Goal: Task Accomplishment & Management: Use online tool/utility

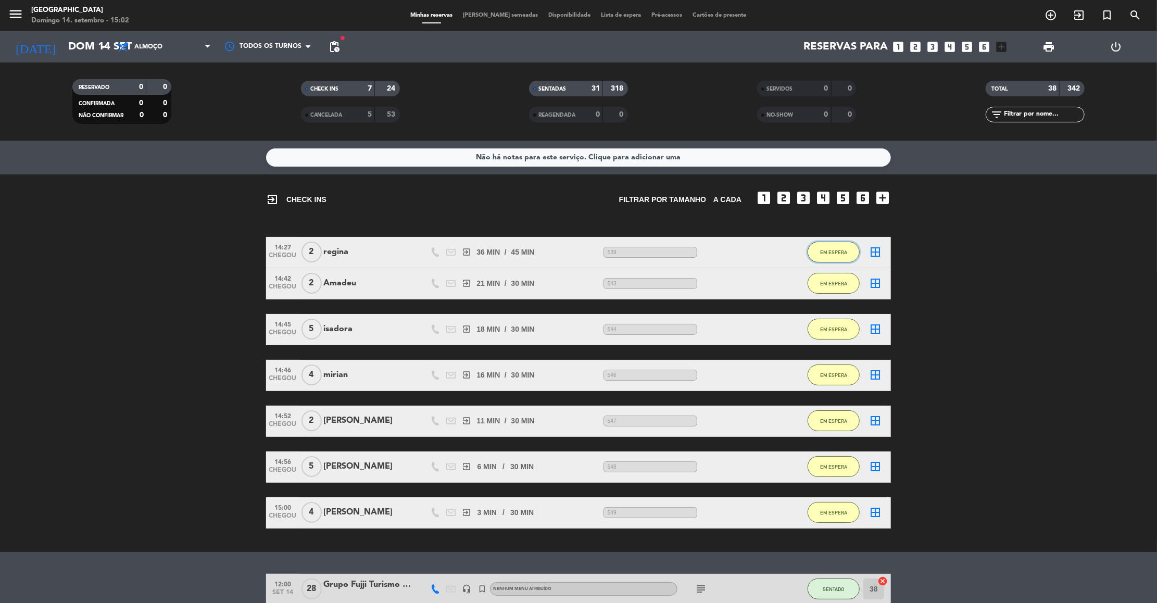
click at [810, 257] on button "EM ESPERA" at bounding box center [833, 252] width 52 height 21
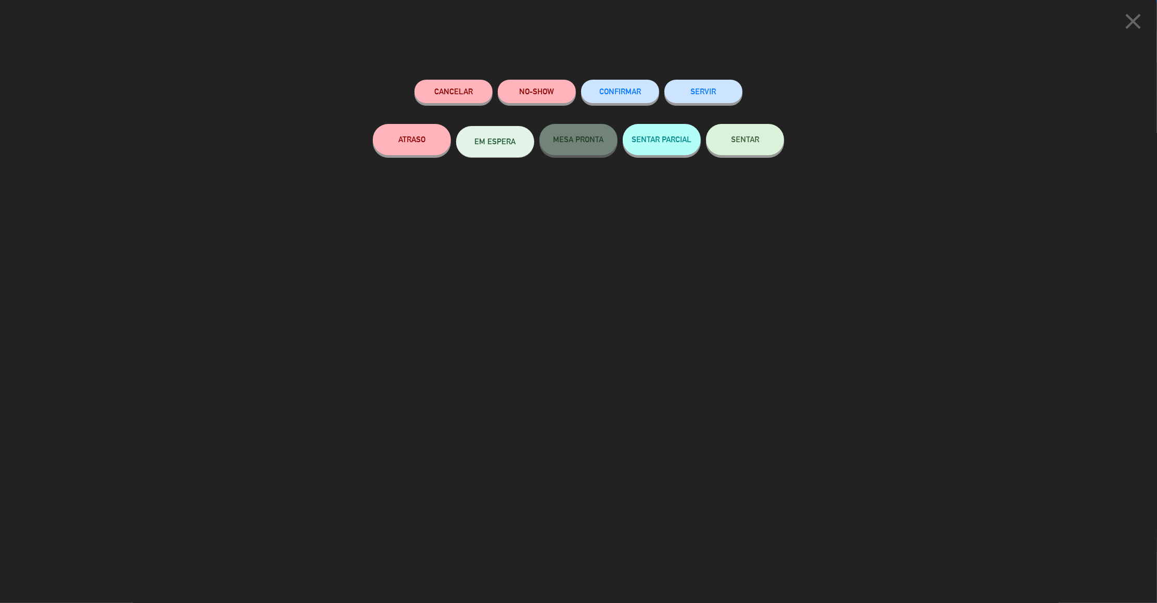
click at [736, 151] on button "SENTAR" at bounding box center [745, 139] width 78 height 31
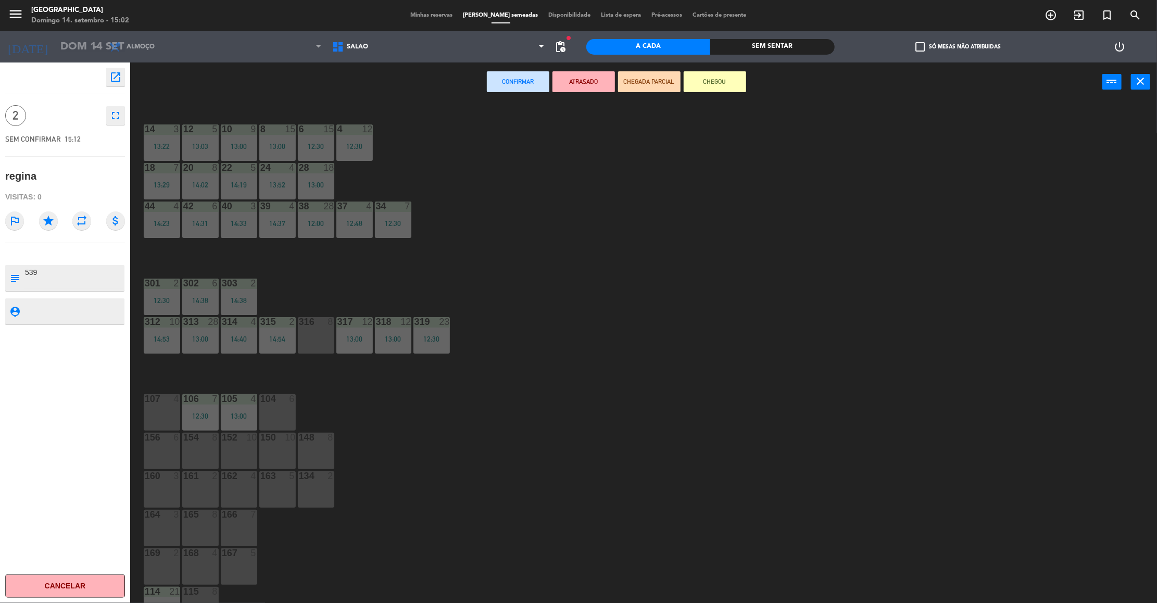
click at [314, 338] on div "316 8" at bounding box center [316, 335] width 36 height 36
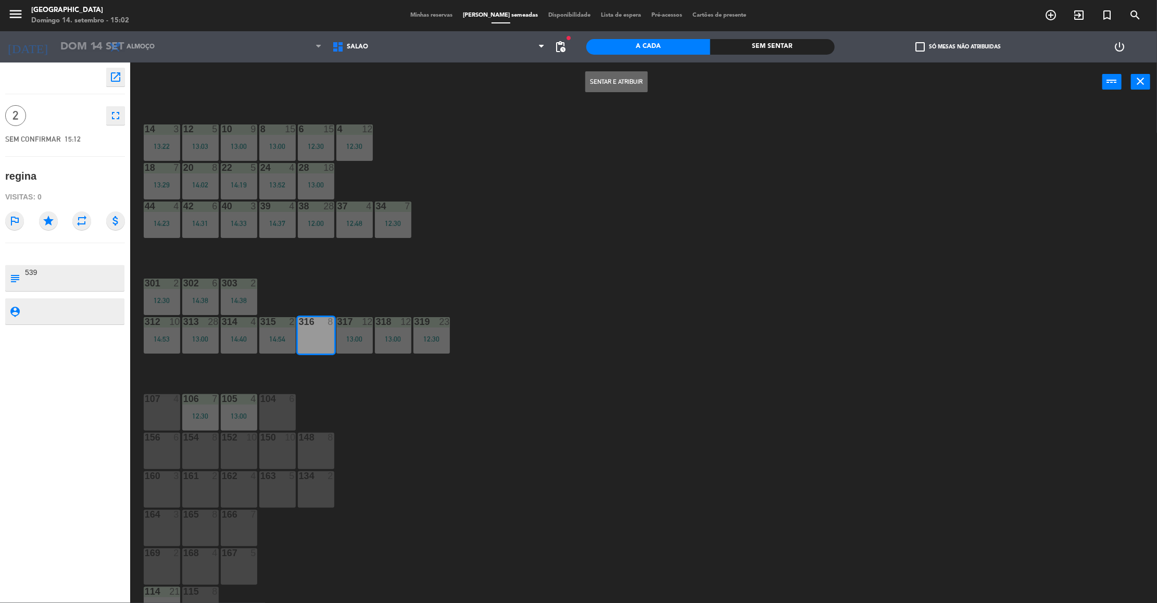
click at [618, 72] on button "Sentar e Atribuir" at bounding box center [616, 81] width 62 height 21
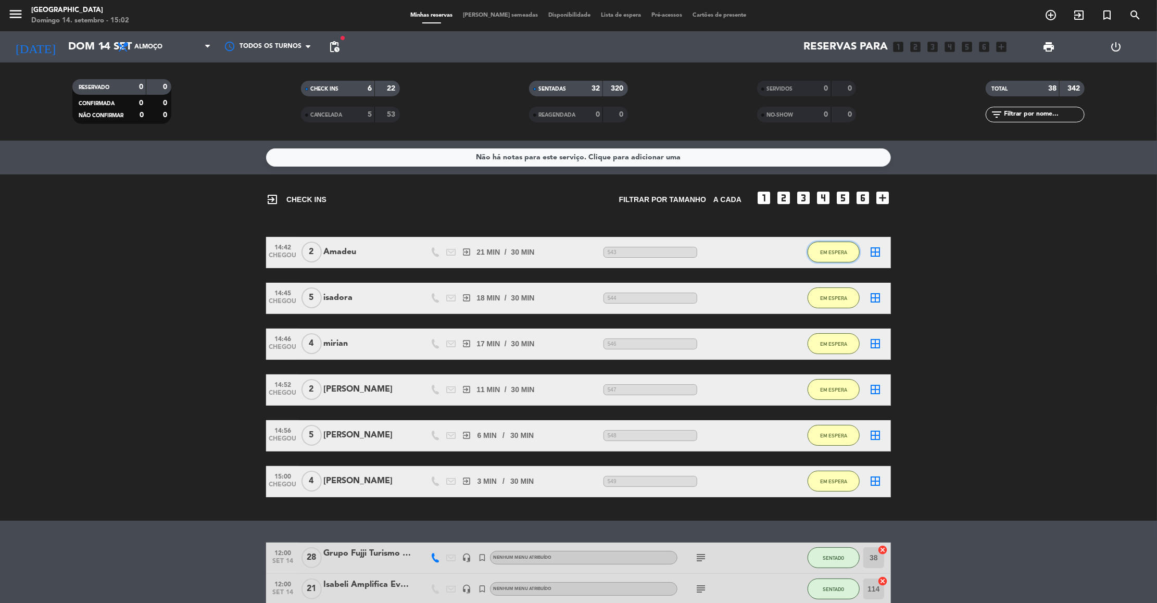
click at [834, 246] on button "EM ESPERA" at bounding box center [833, 252] width 52 height 21
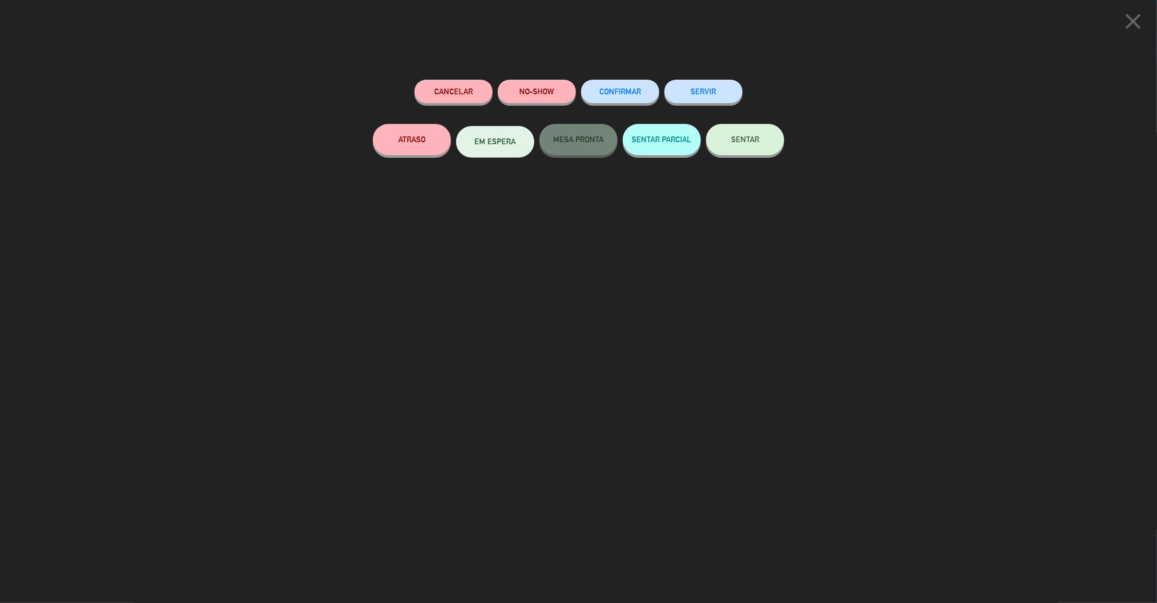
click at [732, 145] on button "SENTAR" at bounding box center [745, 139] width 78 height 31
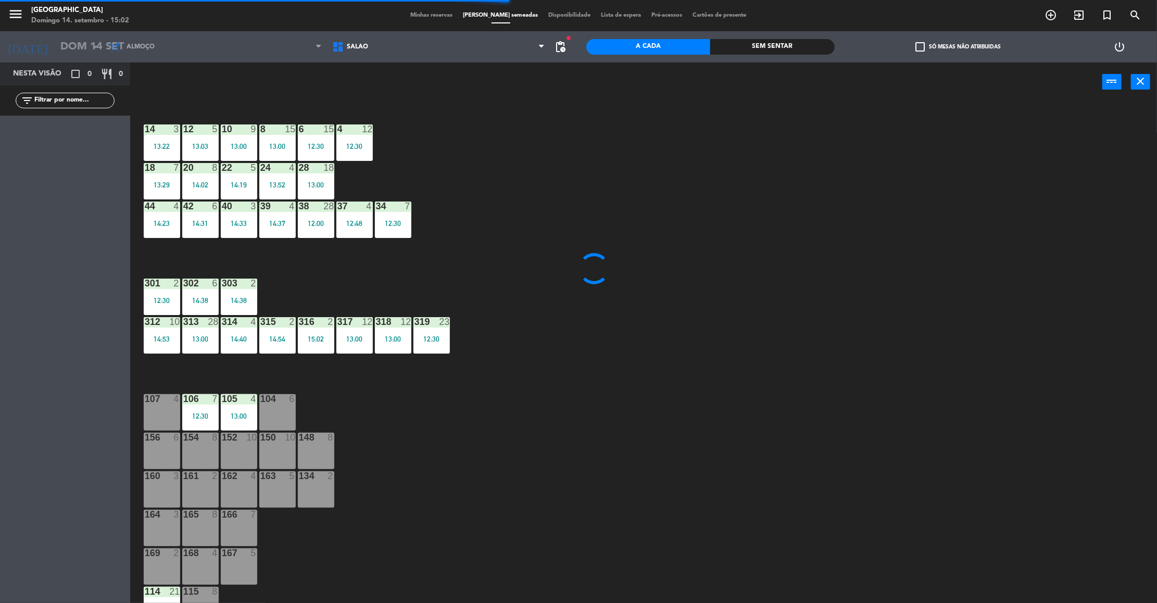
click at [159, 416] on div "107 4" at bounding box center [162, 412] width 36 height 36
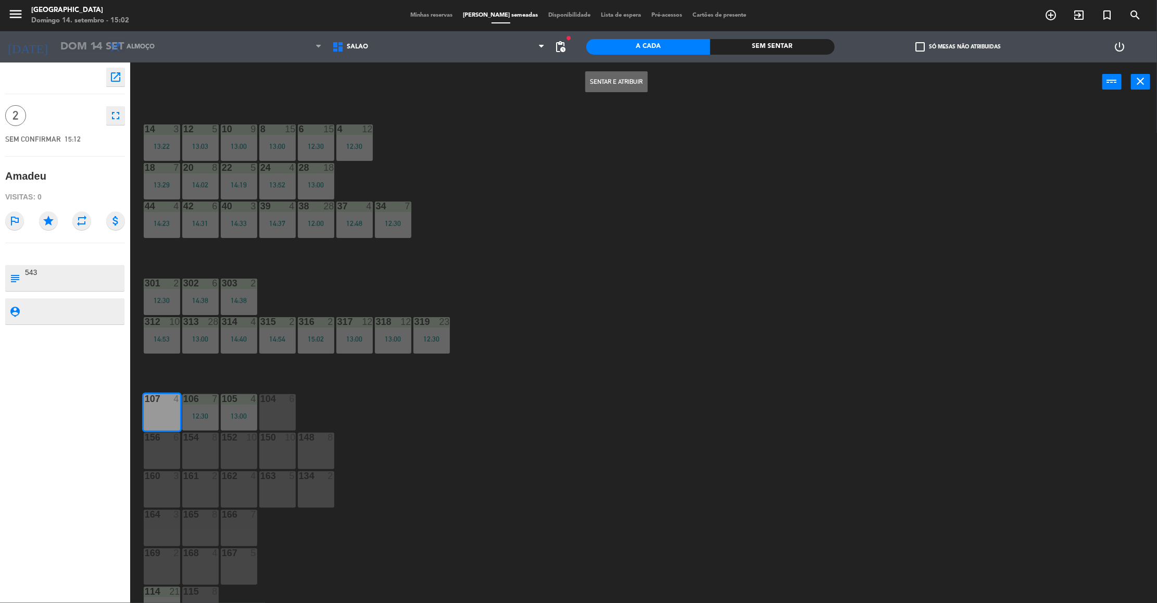
click at [625, 80] on button "Sentar e Atribuir" at bounding box center [616, 81] width 62 height 21
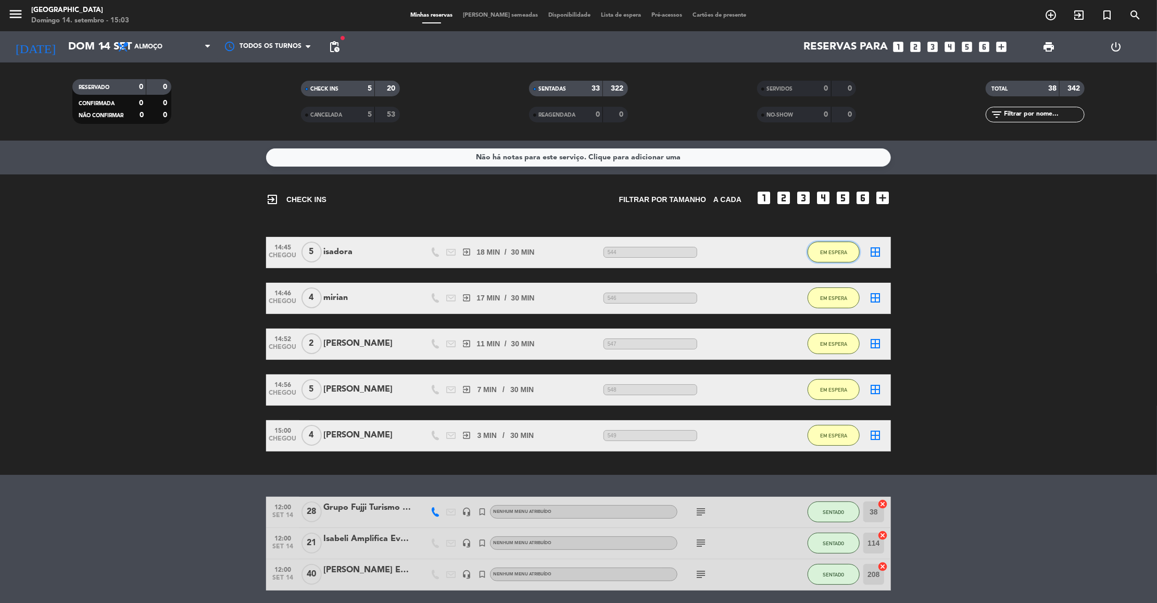
click at [829, 249] on span "EM ESPERA" at bounding box center [833, 252] width 27 height 6
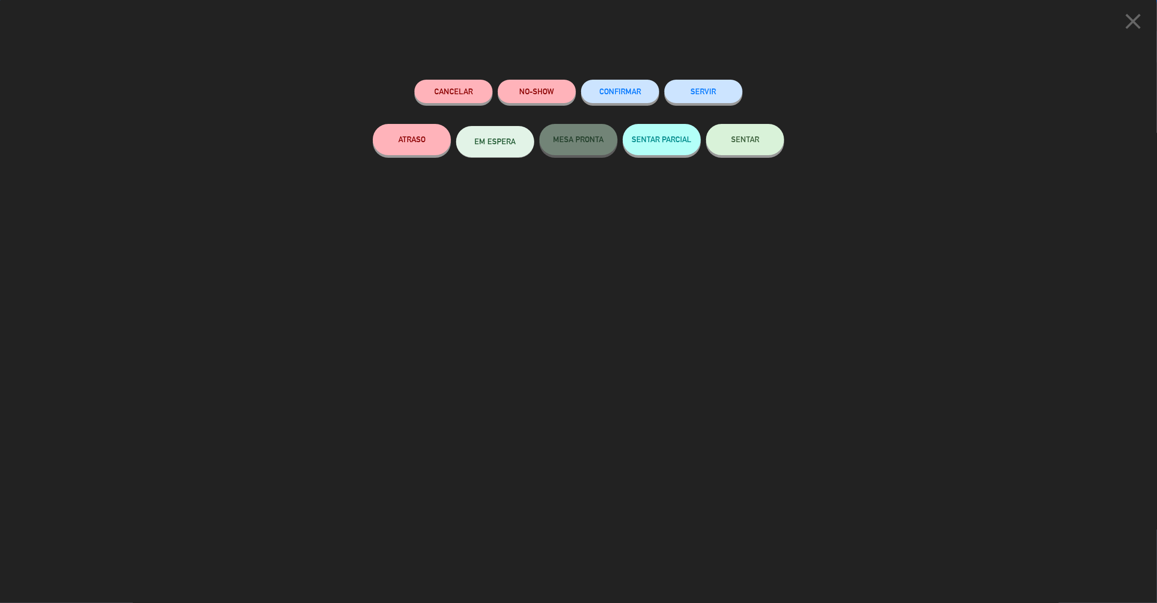
click at [742, 128] on button "SENTAR" at bounding box center [745, 139] width 78 height 31
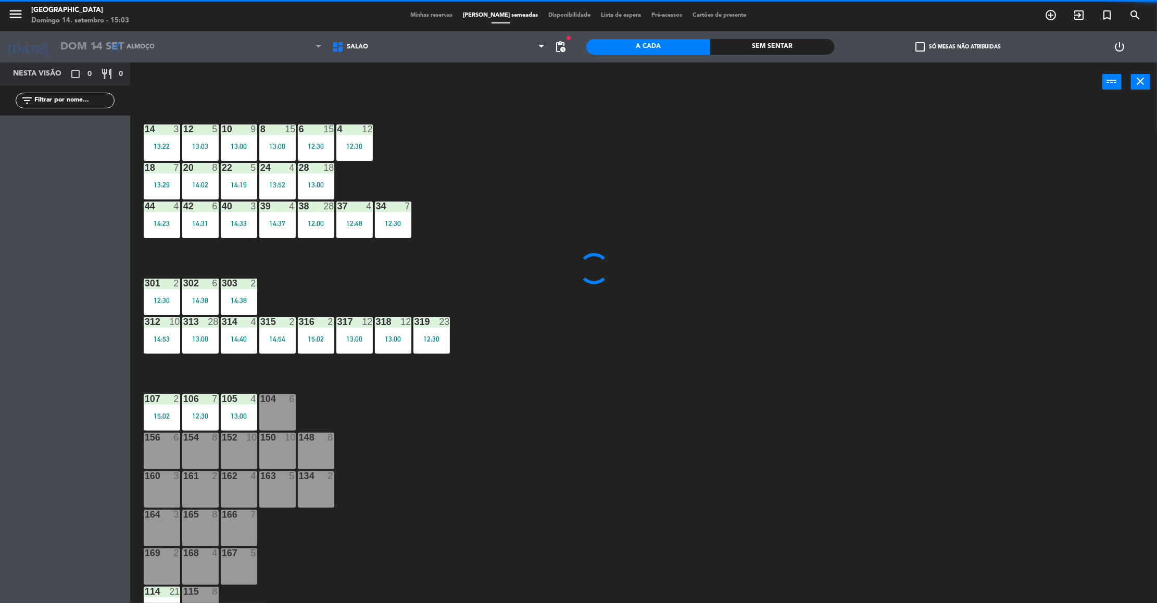
click at [276, 403] on div "104 6" at bounding box center [277, 399] width 36 height 10
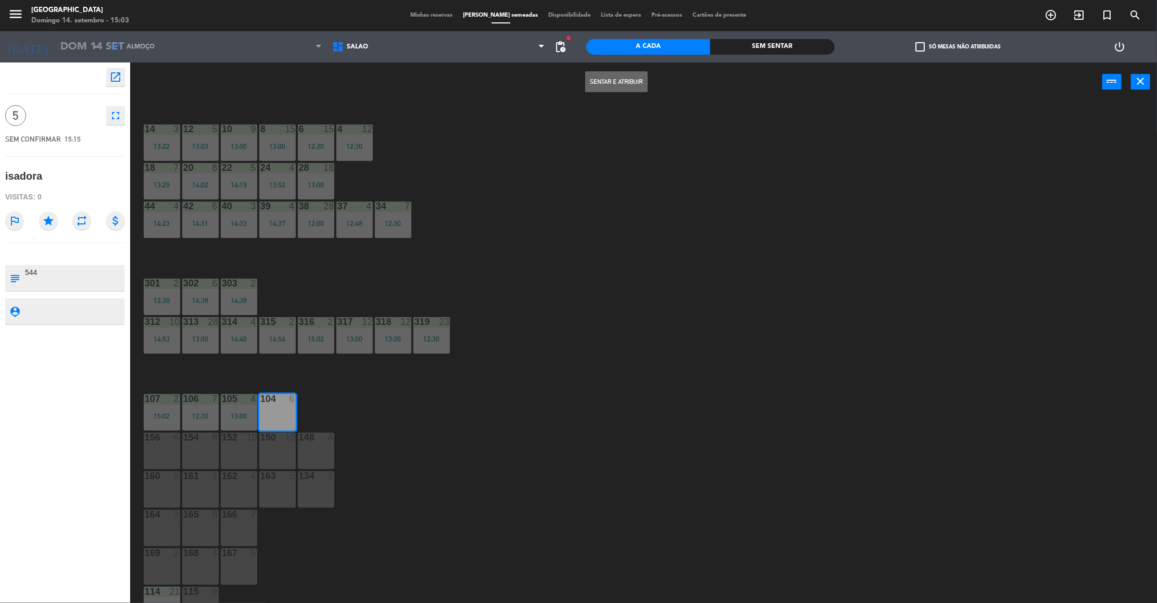
click at [601, 78] on button "Sentar e Atribuir" at bounding box center [616, 81] width 62 height 21
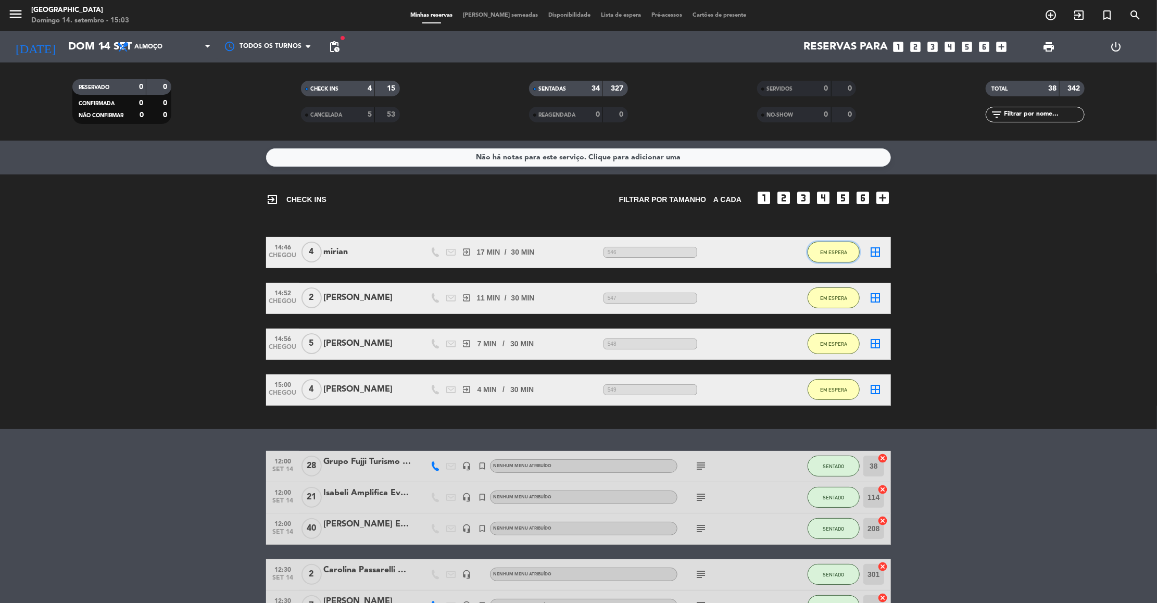
click at [841, 252] on span "EM ESPERA" at bounding box center [833, 252] width 27 height 6
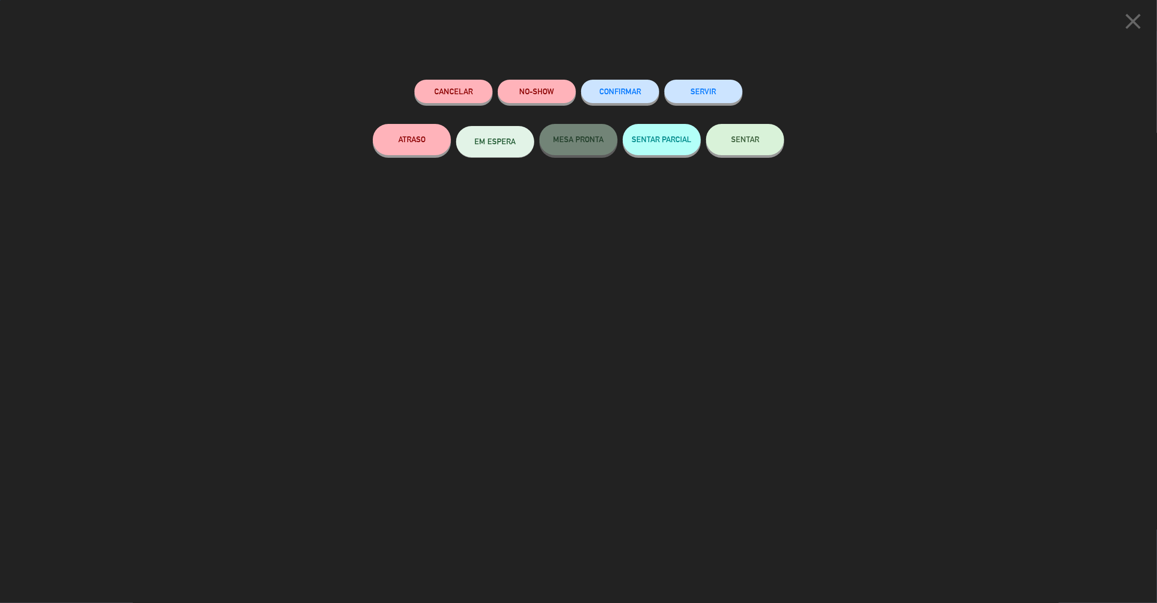
click at [754, 142] on span "SENTAR" at bounding box center [745, 139] width 28 height 9
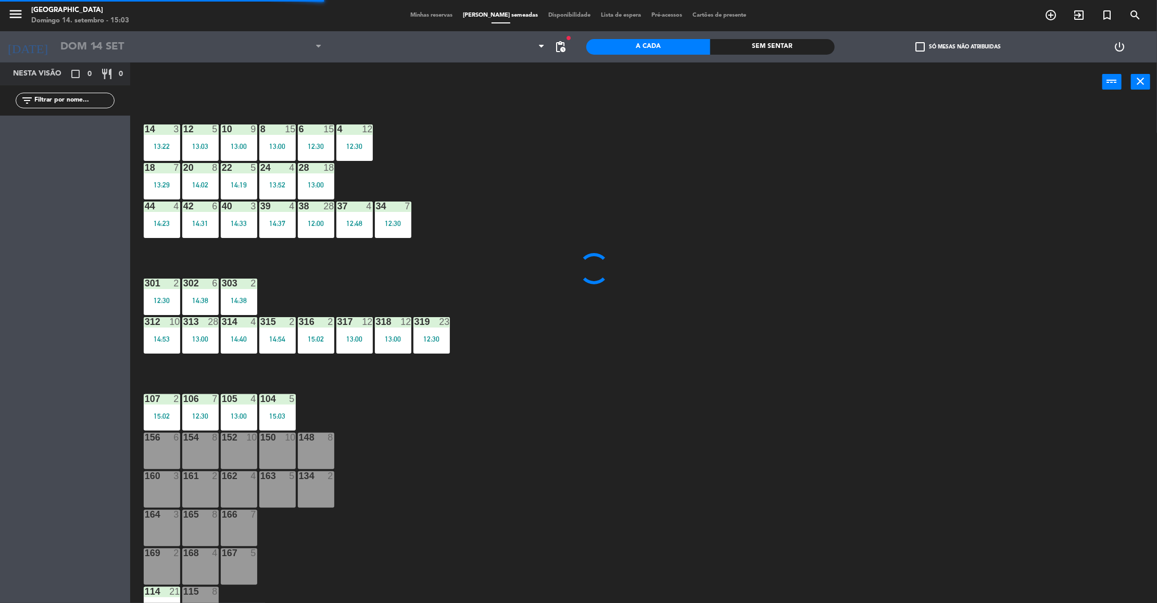
click at [253, 443] on div "152 10" at bounding box center [239, 451] width 36 height 36
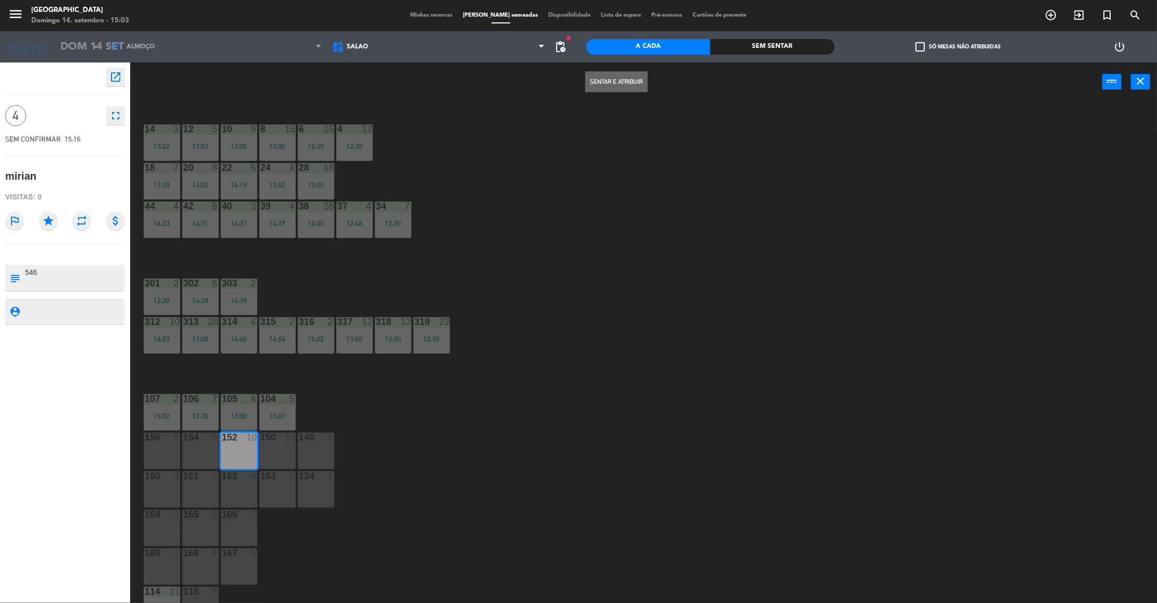
click at [639, 82] on button "Sentar e Atribuir" at bounding box center [616, 81] width 62 height 21
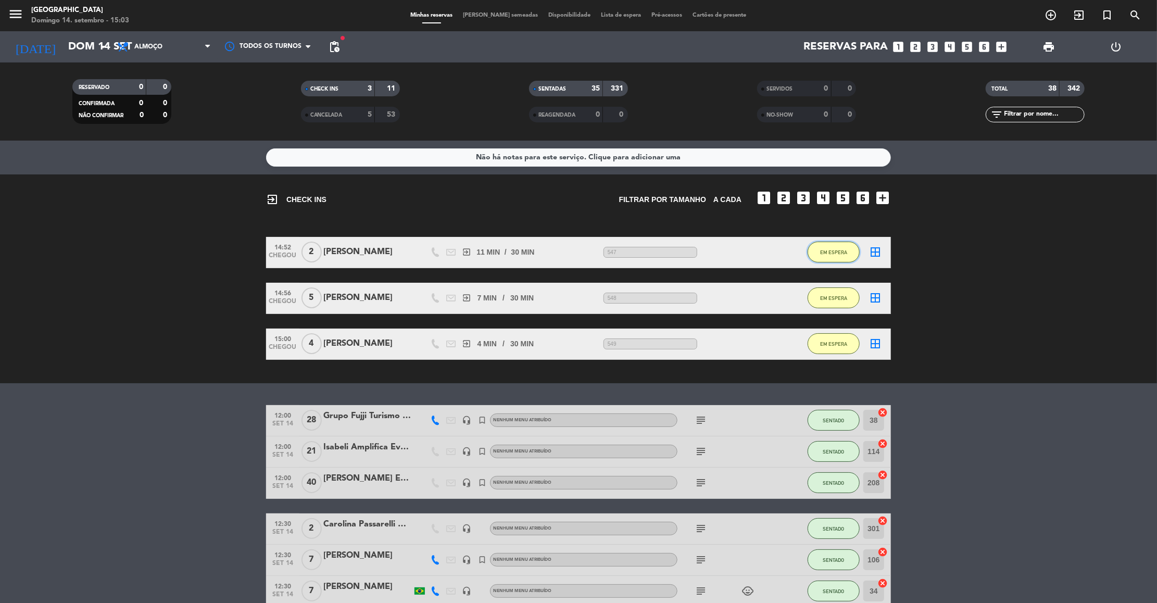
click at [829, 255] on button "EM ESPERA" at bounding box center [833, 252] width 52 height 21
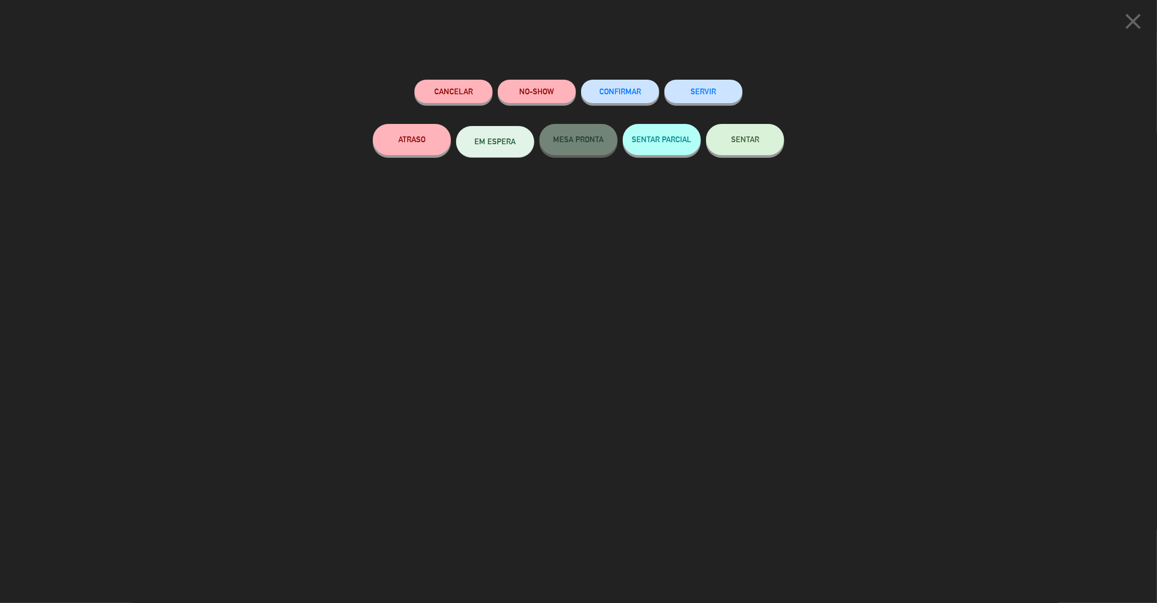
click at [731, 136] on span "SENTAR" at bounding box center [745, 139] width 28 height 9
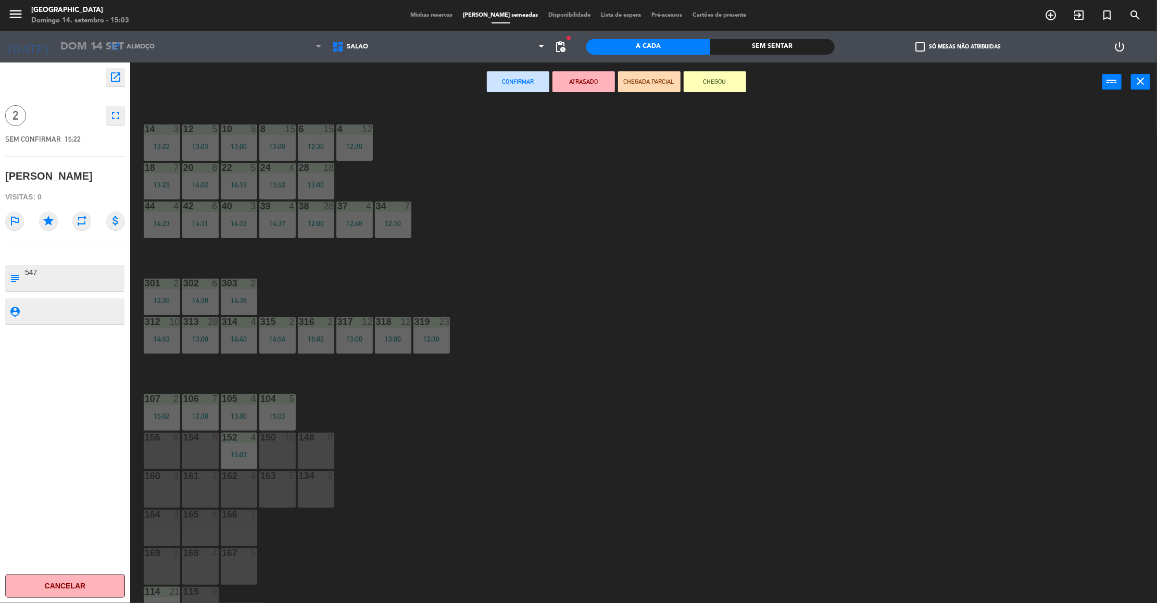
click at [306, 454] on div "148 8" at bounding box center [316, 451] width 36 height 36
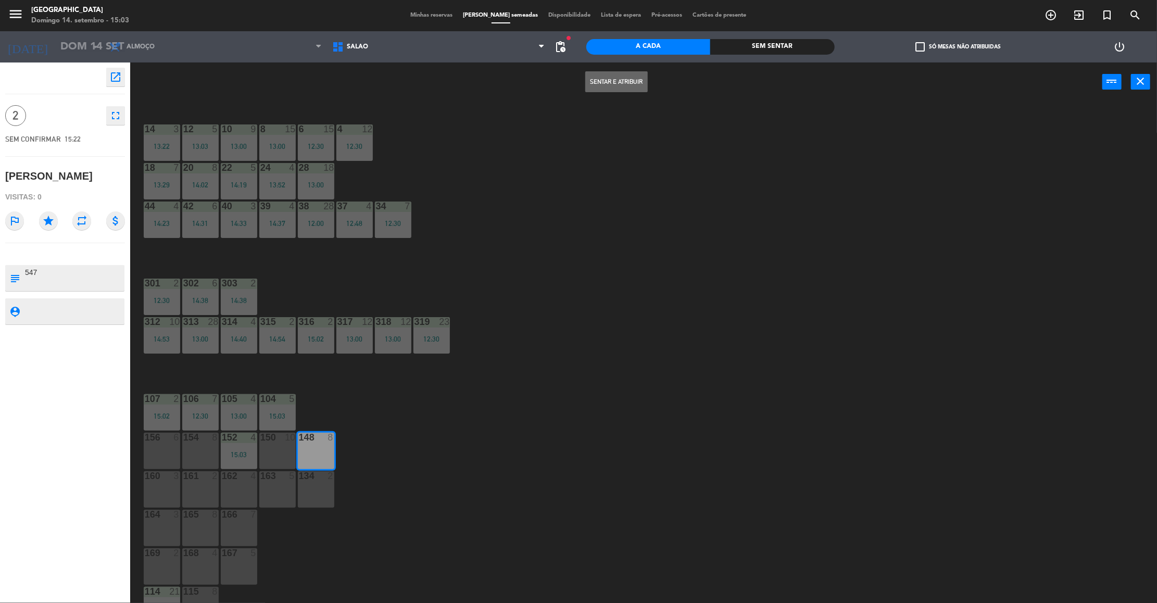
click at [625, 86] on button "Sentar e Atribuir" at bounding box center [616, 81] width 62 height 21
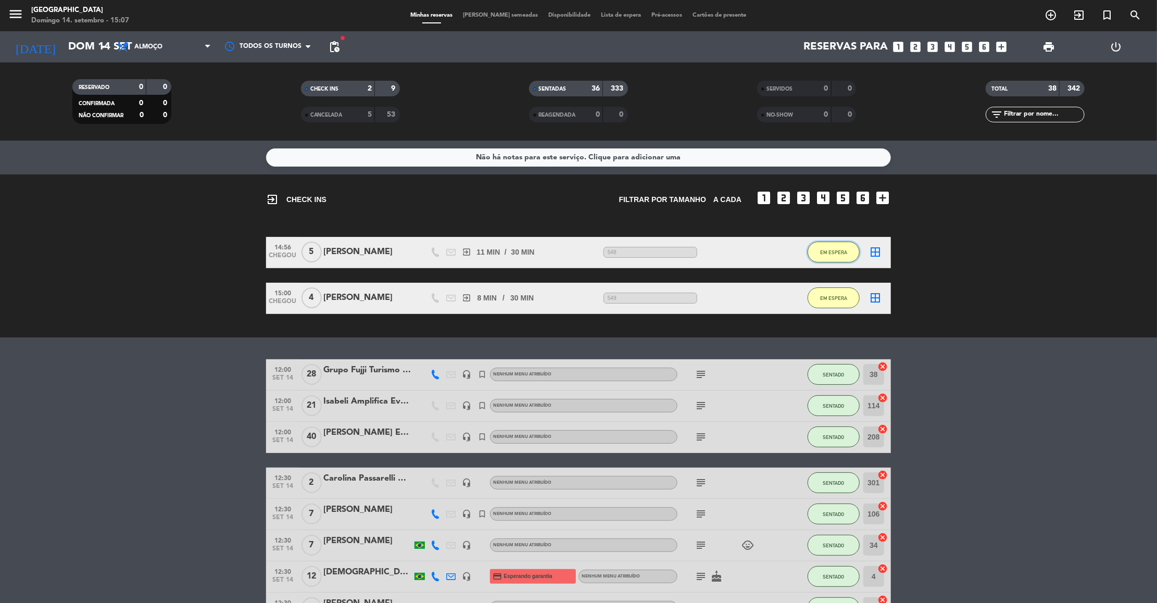
click at [819, 246] on button "EM ESPERA" at bounding box center [833, 252] width 52 height 21
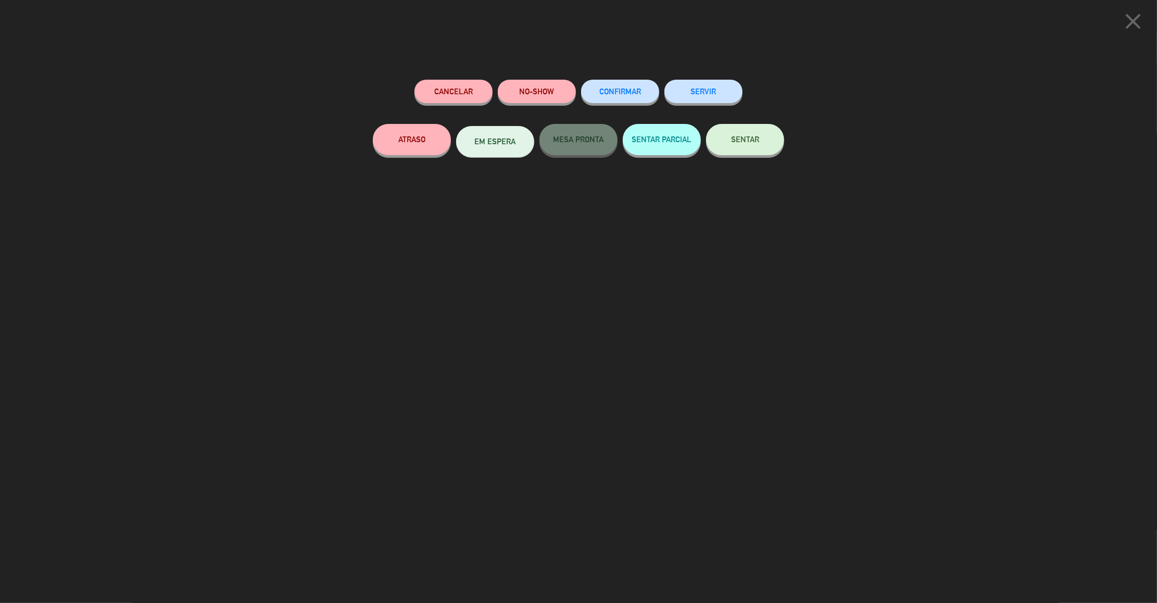
click at [762, 145] on button "SENTAR" at bounding box center [745, 139] width 78 height 31
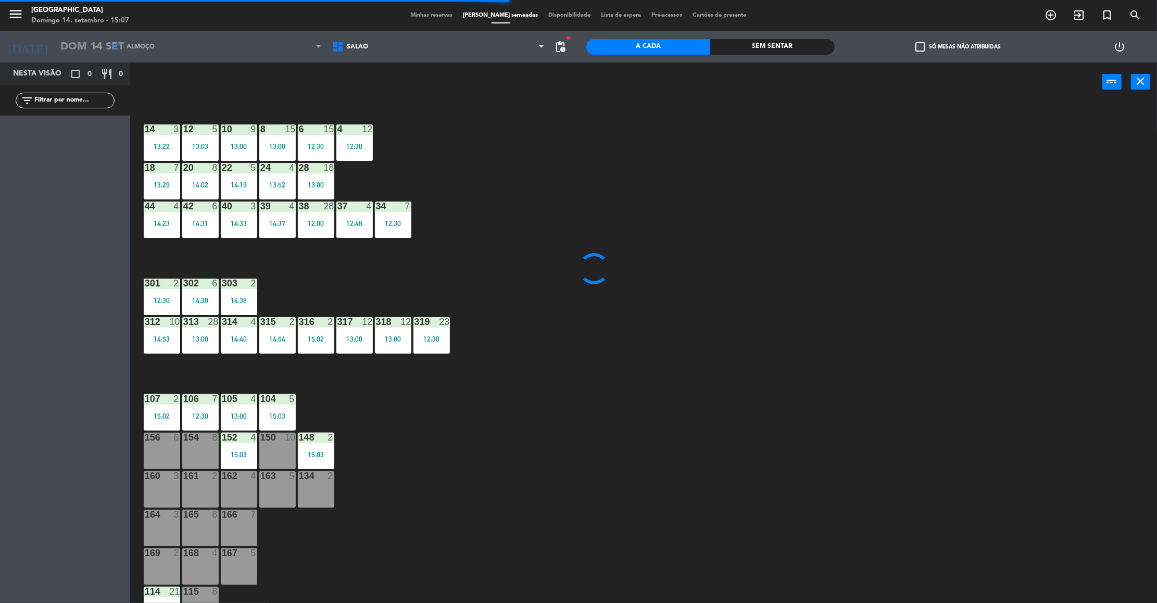
click at [155, 444] on div "156 6" at bounding box center [162, 451] width 36 height 36
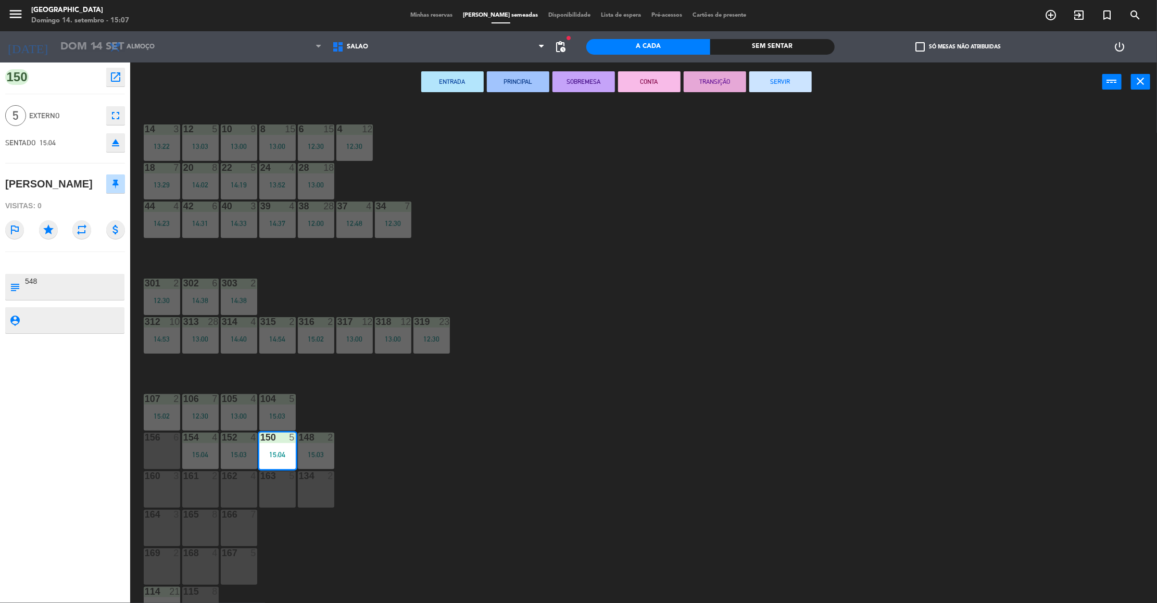
click at [159, 445] on div "156 6" at bounding box center [162, 451] width 36 height 36
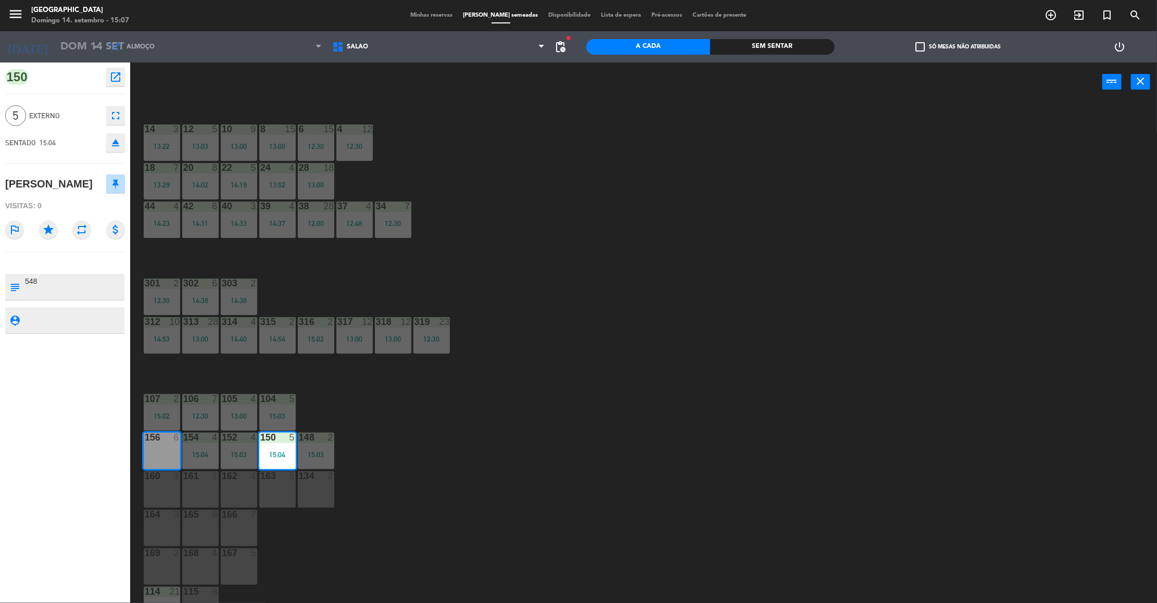
click at [276, 451] on div "15:04" at bounding box center [277, 454] width 36 height 7
click at [1138, 85] on icon "close" at bounding box center [1140, 81] width 12 height 12
